Goal: Information Seeking & Learning: Learn about a topic

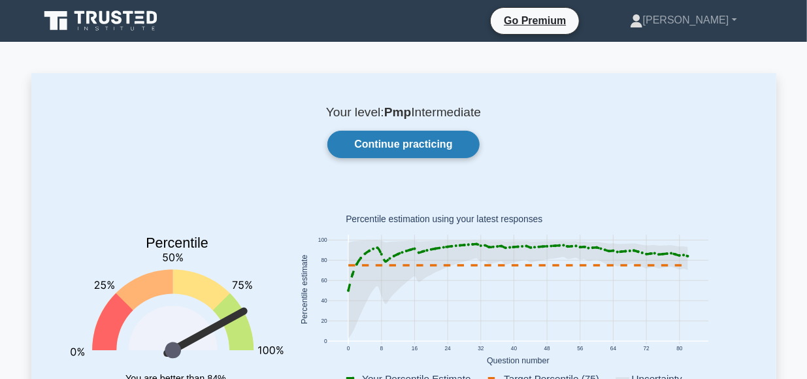
click at [390, 146] on link "Continue practicing" at bounding box center [403, 144] width 152 height 27
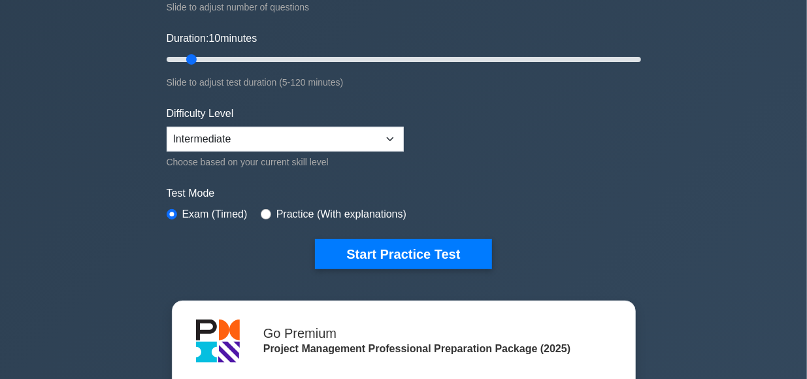
scroll to position [224, 0]
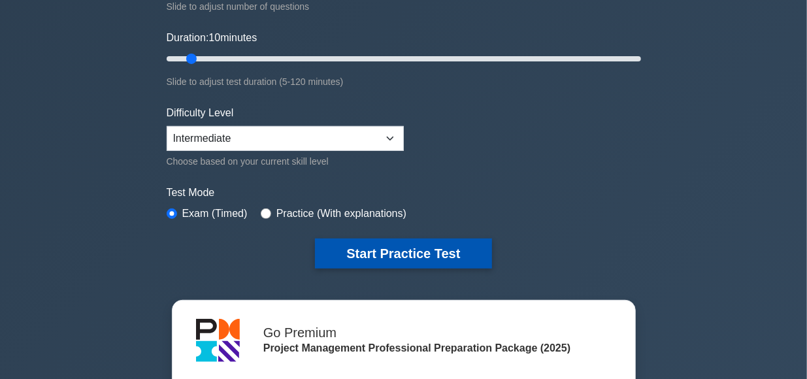
click at [402, 251] on button "Start Practice Test" at bounding box center [403, 253] width 176 height 30
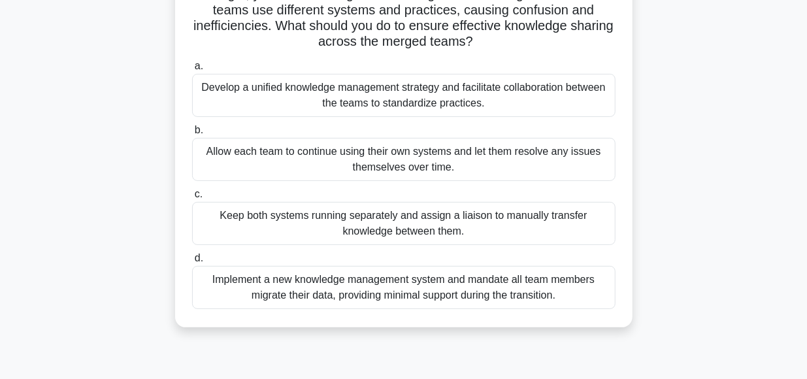
scroll to position [128, 0]
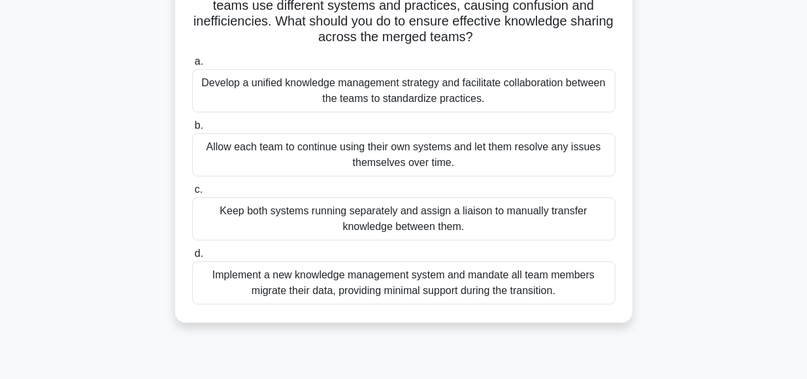
click at [390, 88] on div "Develop a unified knowledge management strategy and facilitate collaboration be…" at bounding box center [403, 90] width 423 height 43
click at [192, 66] on input "a. Develop a unified knowledge management strategy and facilitate collaboration…" at bounding box center [192, 61] width 0 height 8
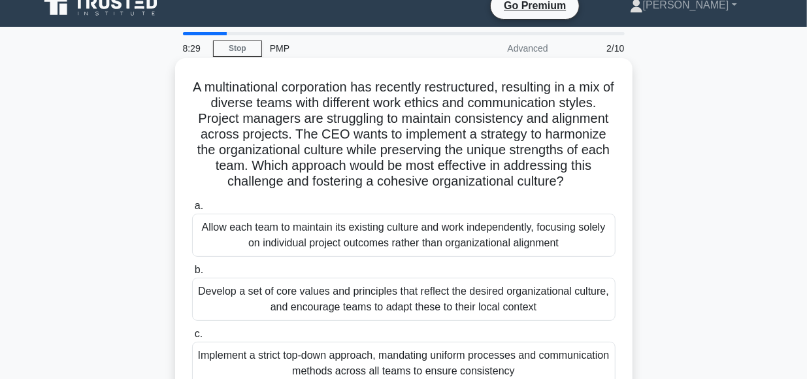
scroll to position [0, 0]
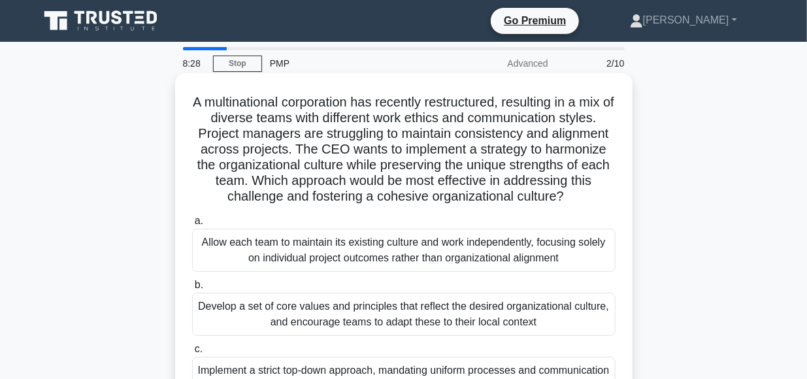
click at [241, 61] on link "Stop" at bounding box center [237, 64] width 49 height 16
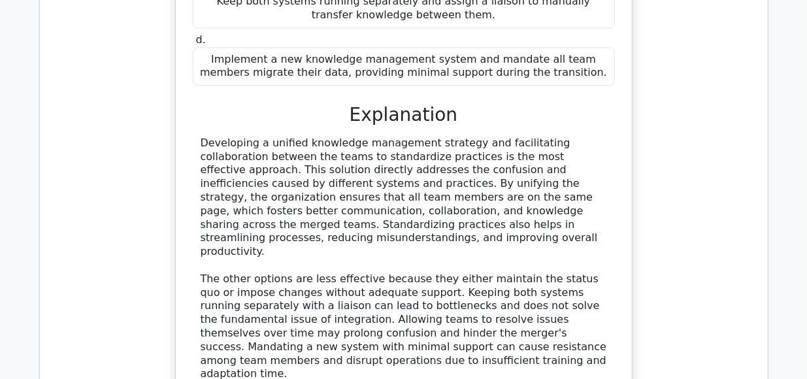
scroll to position [1314, 0]
